Goal: Information Seeking & Learning: Learn about a topic

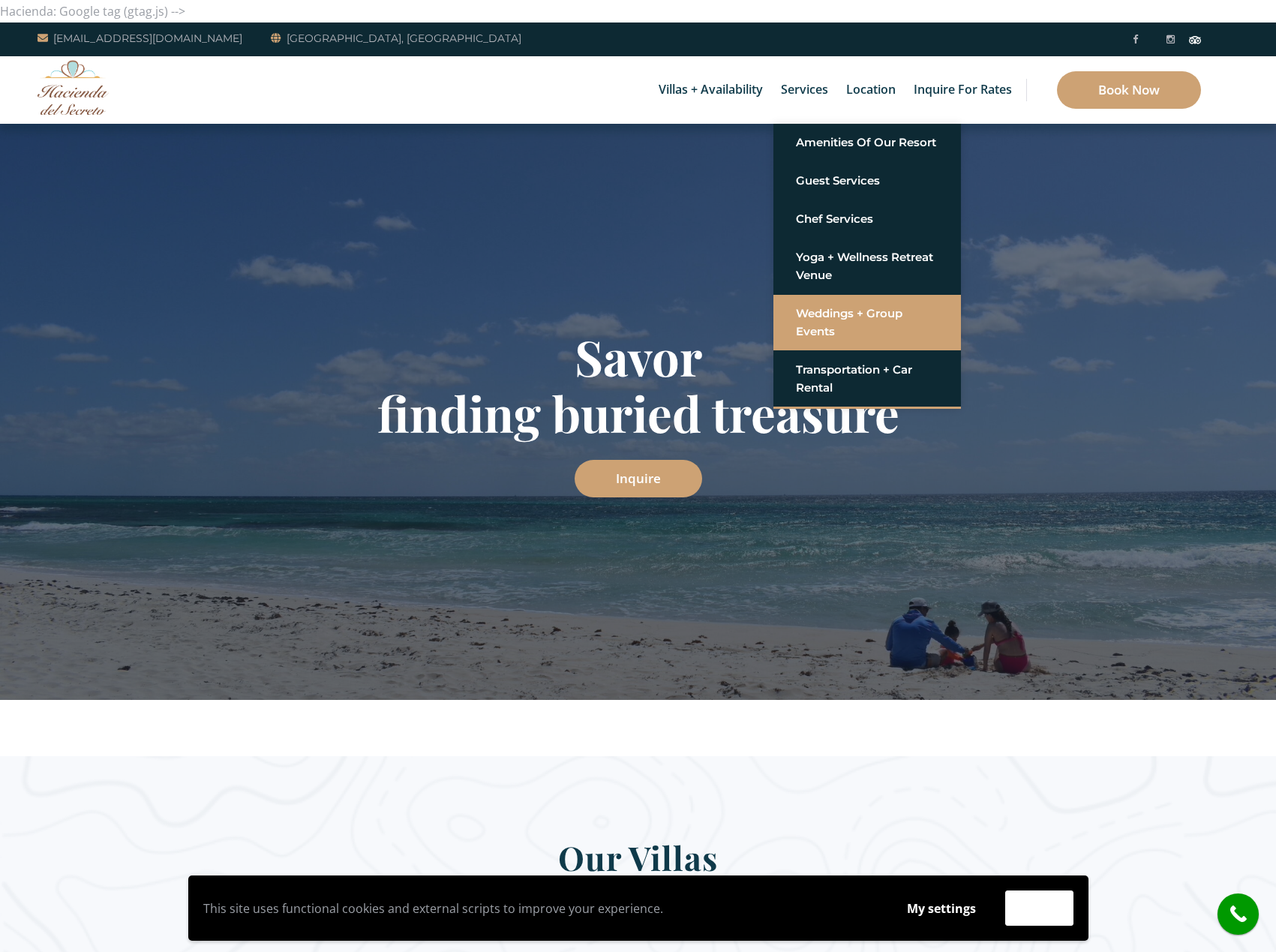
click at [834, 313] on link "Weddings + Group Events" at bounding box center [867, 323] width 143 height 45
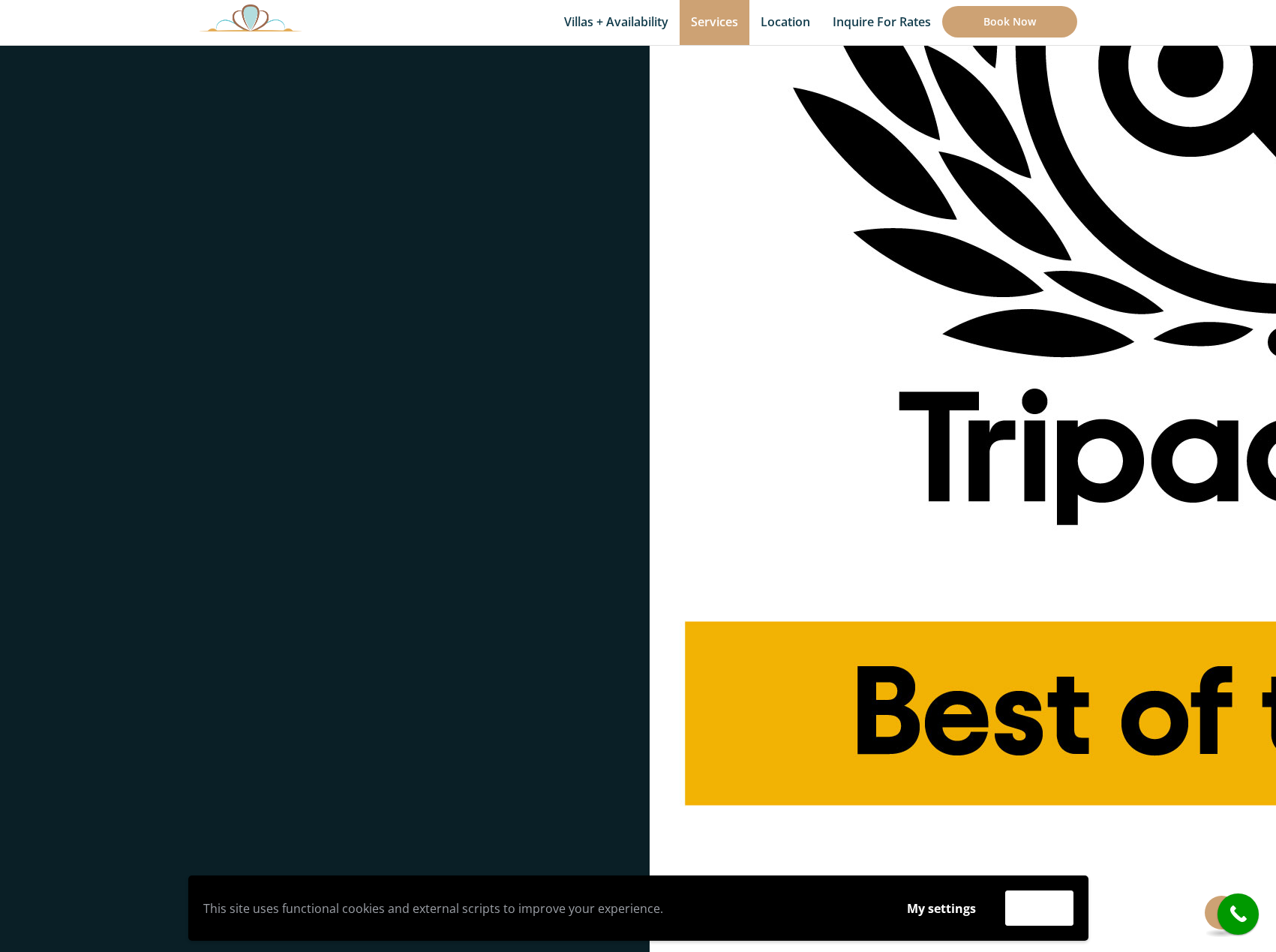
scroll to position [3260, 0]
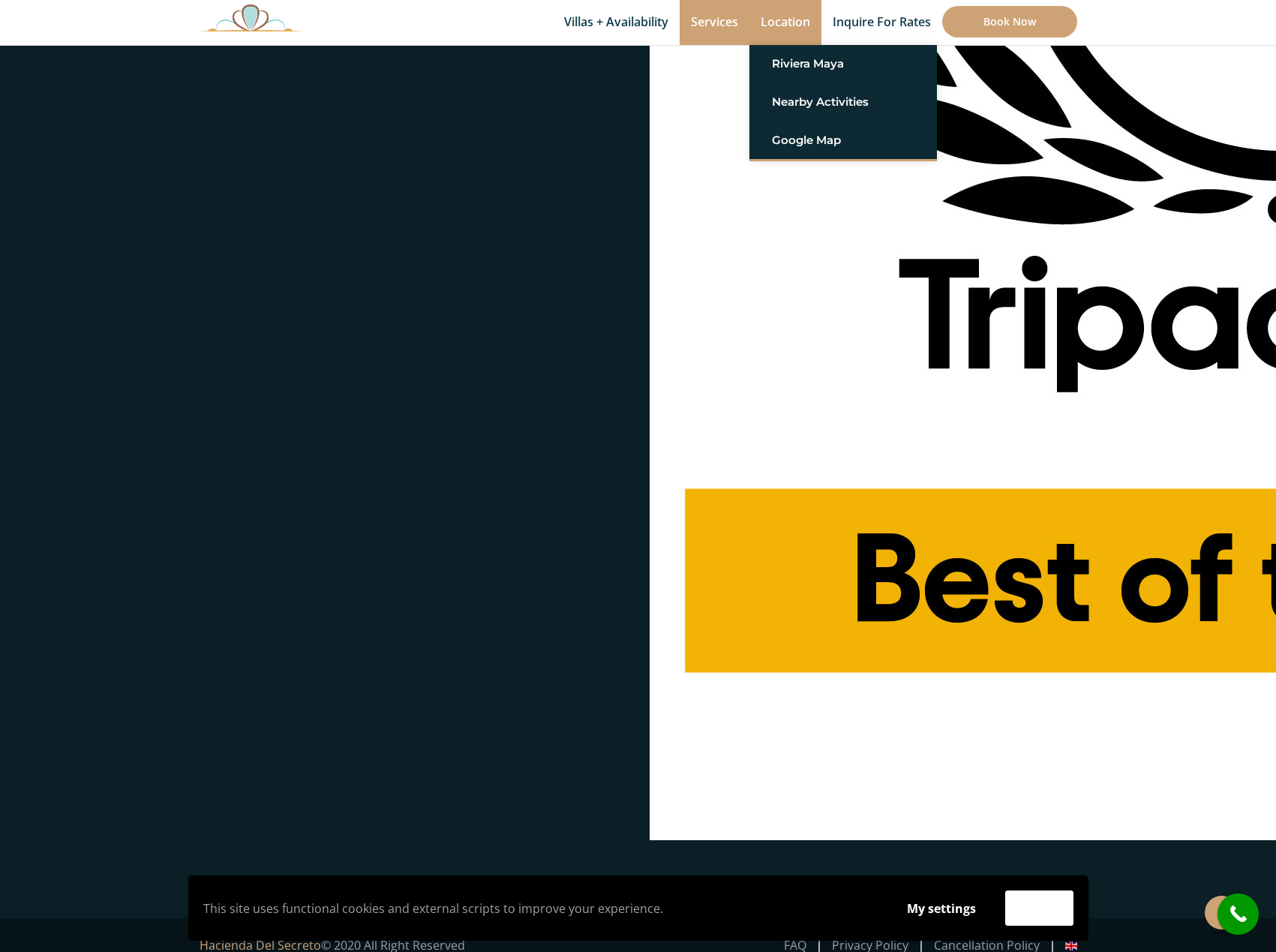
click at [791, 24] on link "Location" at bounding box center [785, 23] width 72 height 45
click at [817, 64] on link "Riviera Maya" at bounding box center [843, 64] width 143 height 27
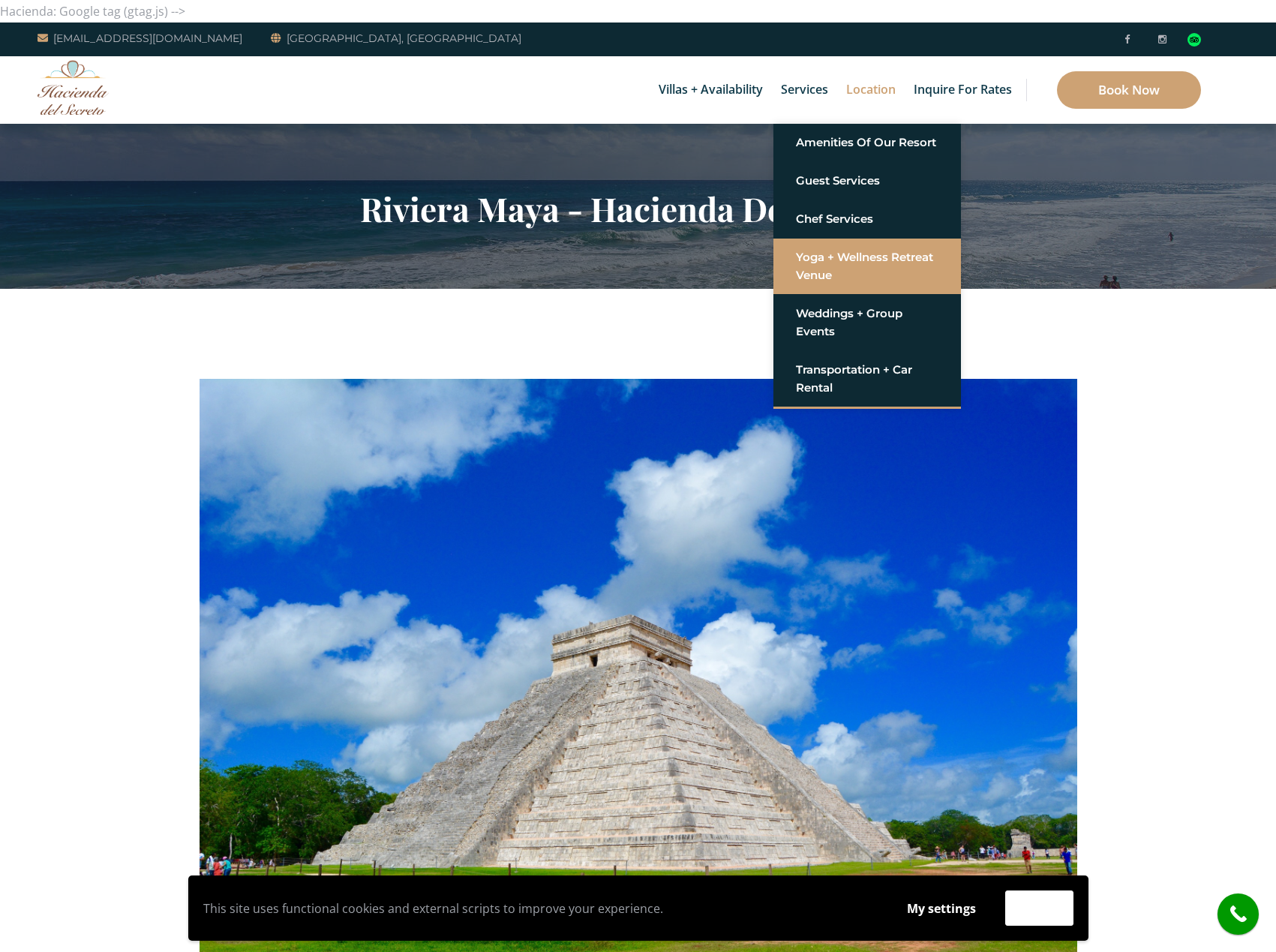
click at [832, 272] on link "Yoga + Wellness Retreat Venue" at bounding box center [867, 266] width 143 height 45
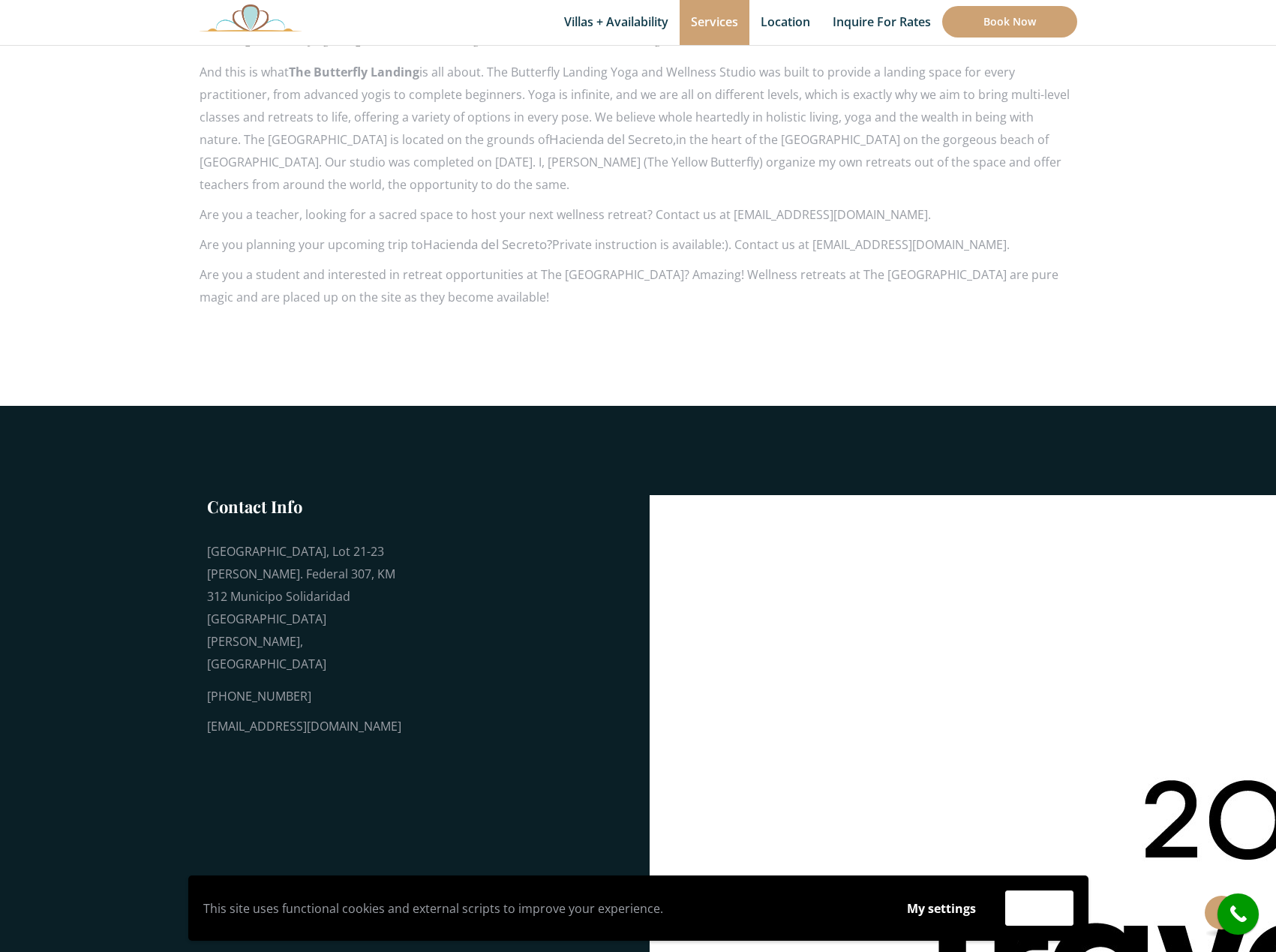
scroll to position [750, 0]
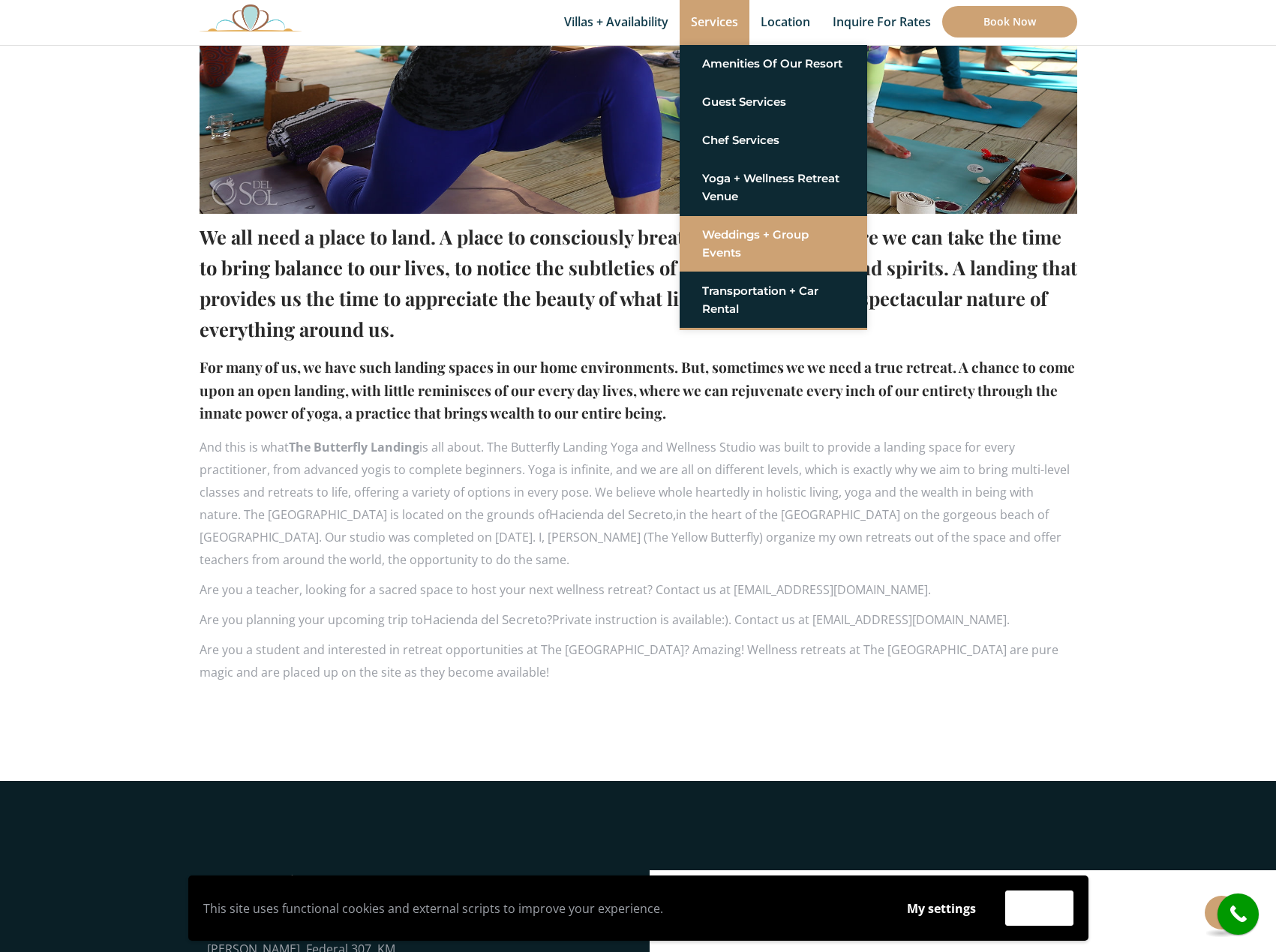
click at [730, 242] on link "Weddings + Group Events" at bounding box center [773, 244] width 143 height 45
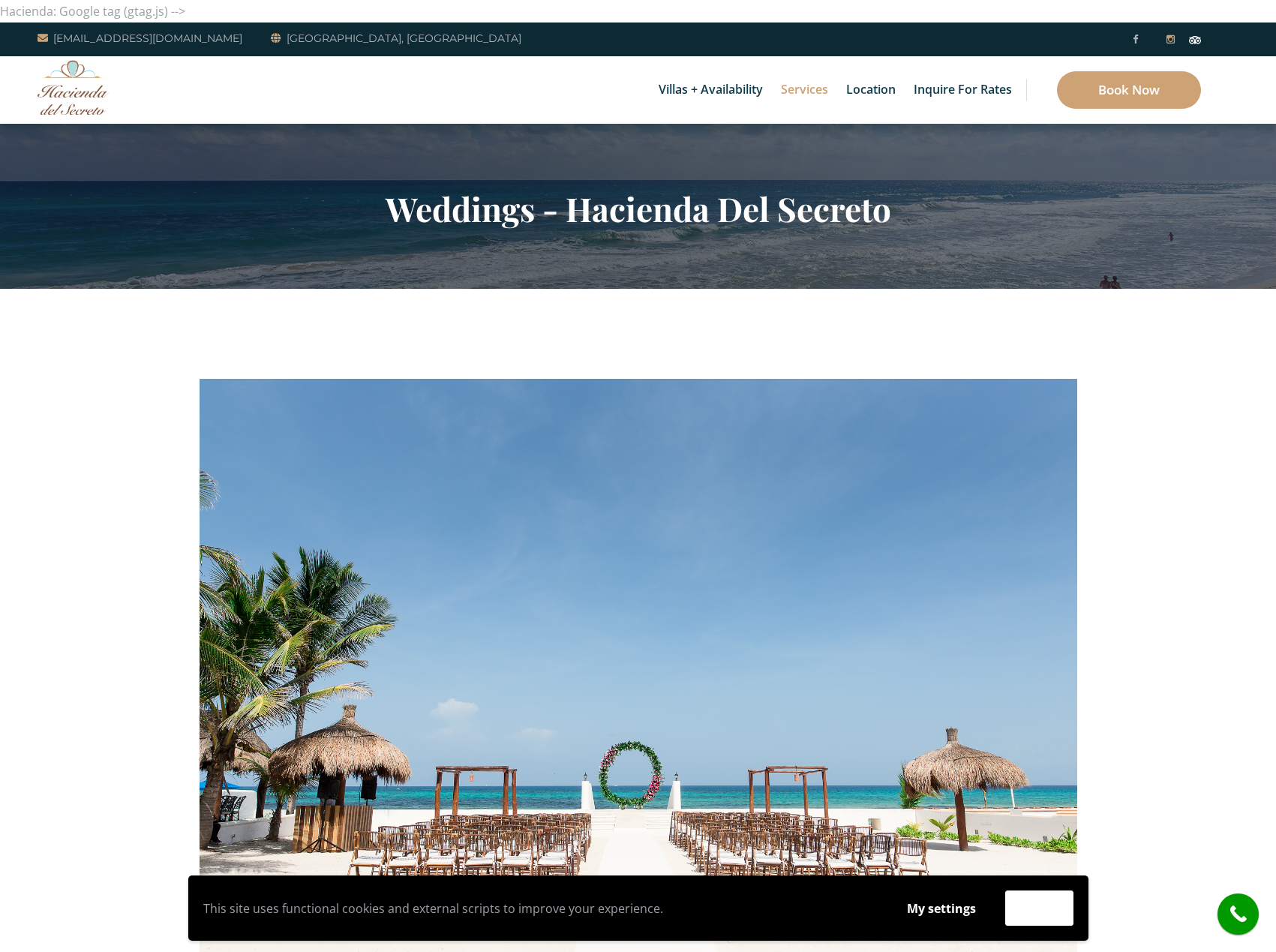
click at [1169, 40] on icon at bounding box center [1171, 39] width 8 height 10
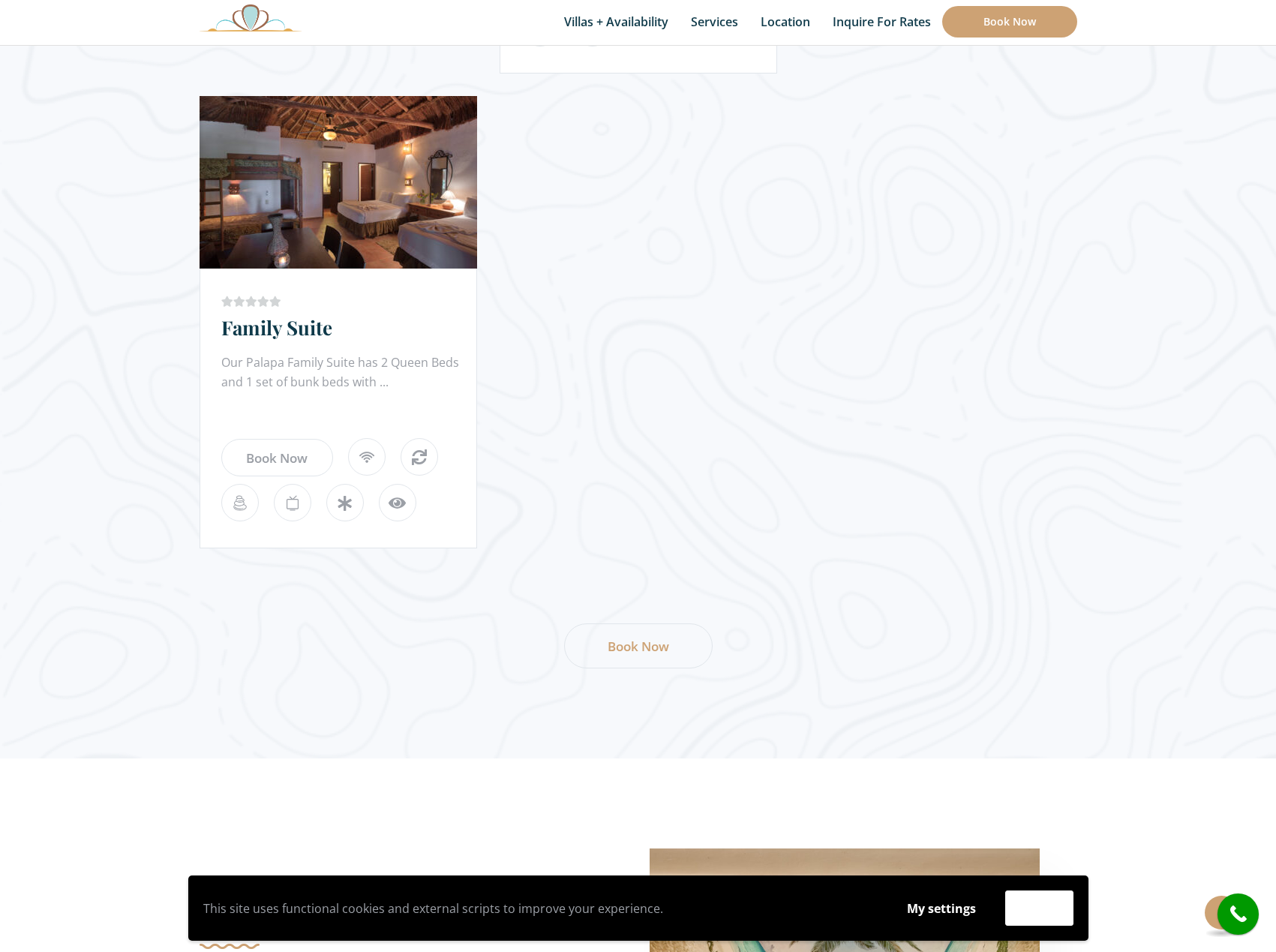
scroll to position [1350, 0]
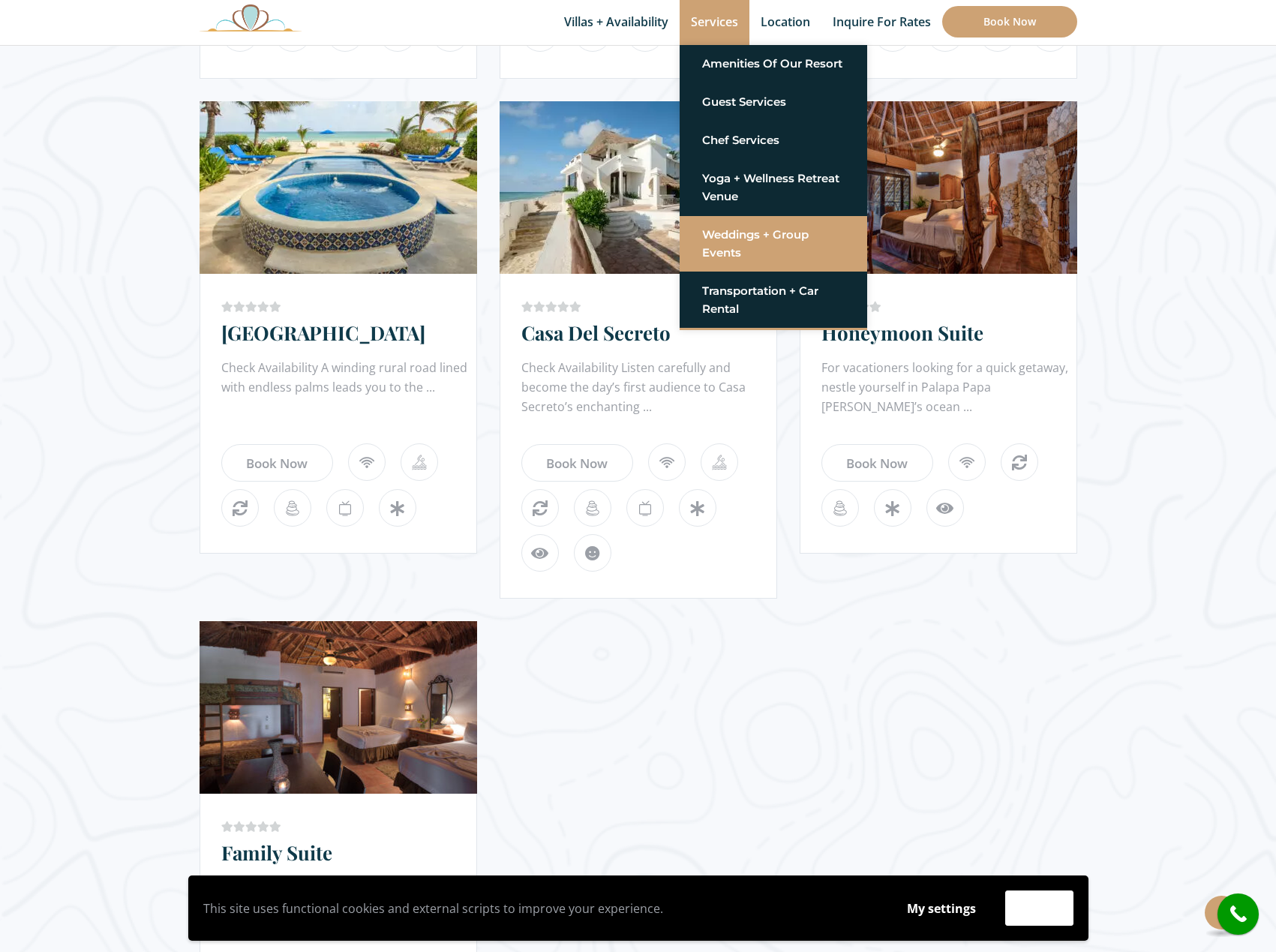
click at [780, 249] on link "Weddings + Group Events" at bounding box center [773, 244] width 143 height 45
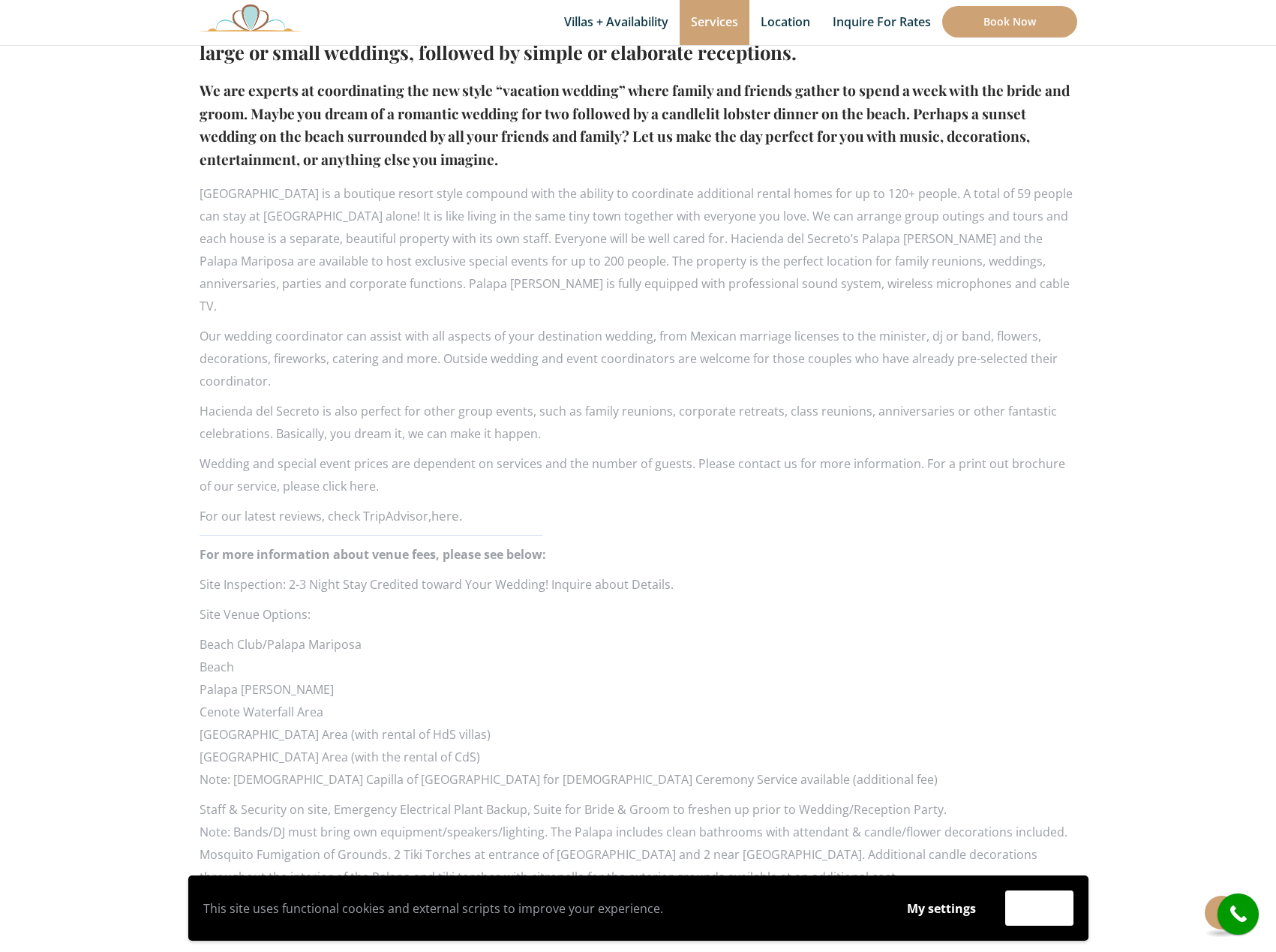
scroll to position [1126, 0]
